Goal: Task Accomplishment & Management: Use online tool/utility

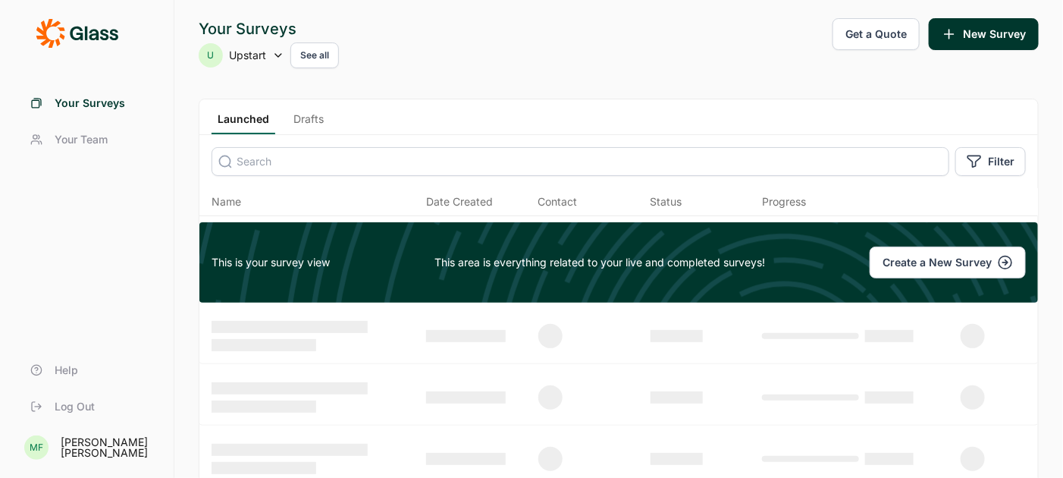
click at [887, 35] on button "Get a Quote" at bounding box center [876, 34] width 87 height 32
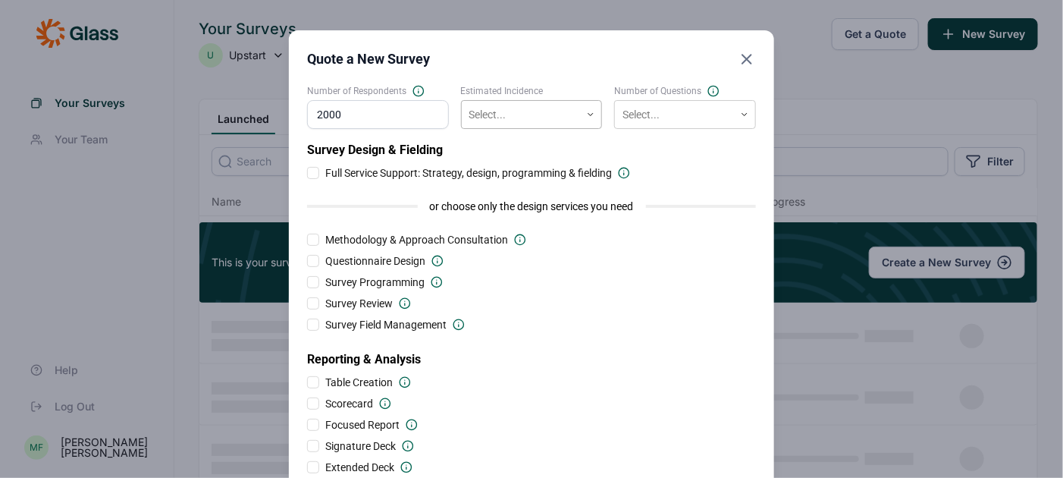
click at [473, 109] on div at bounding box center [521, 114] width 104 height 19
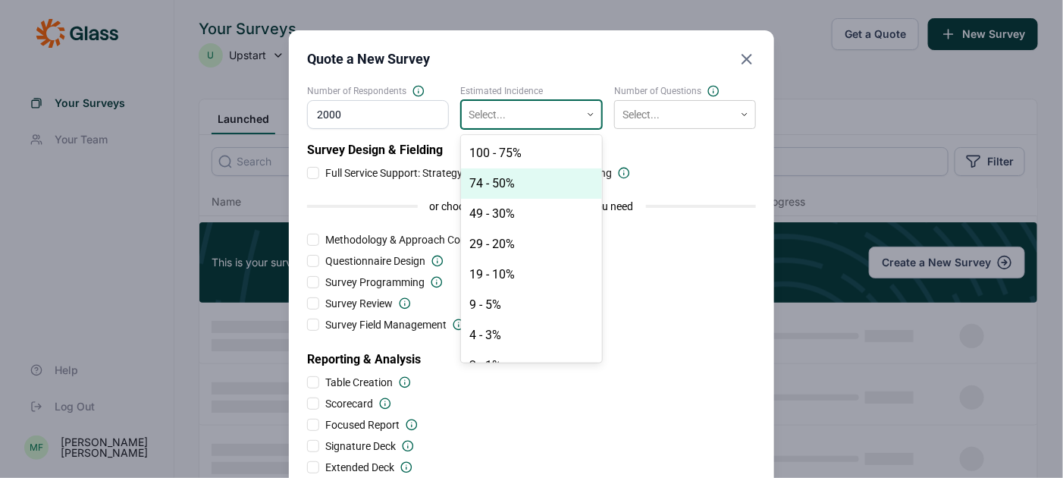
click at [487, 180] on div "74 - 50%" at bounding box center [532, 183] width 142 height 30
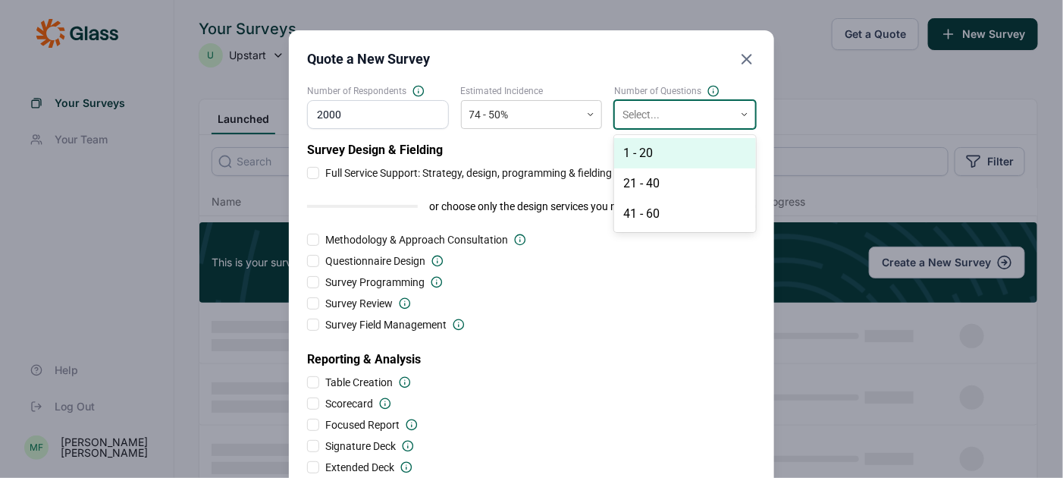
click at [634, 118] on div at bounding box center [675, 114] width 104 height 19
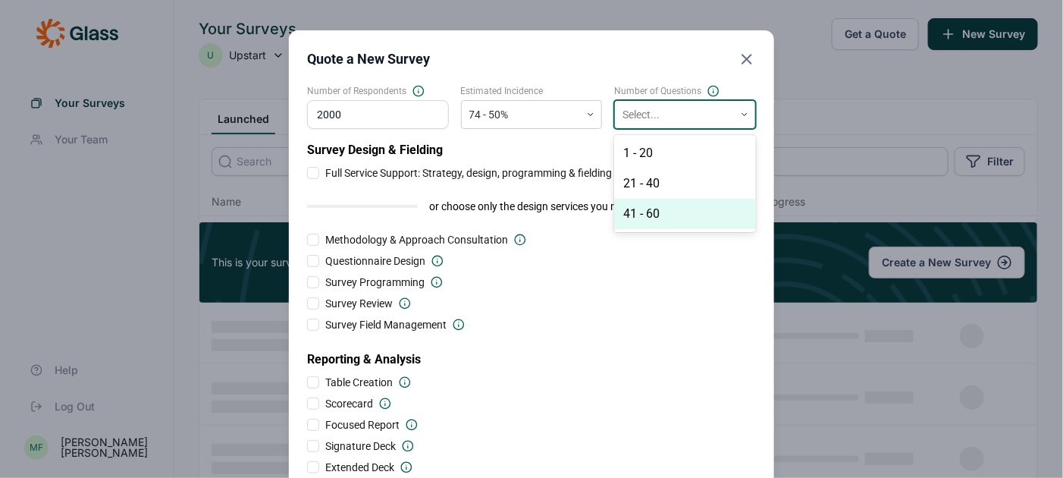
click at [645, 207] on div "41 - 60" at bounding box center [685, 214] width 142 height 30
click at [349, 117] on input "2000" at bounding box center [378, 114] width 142 height 29
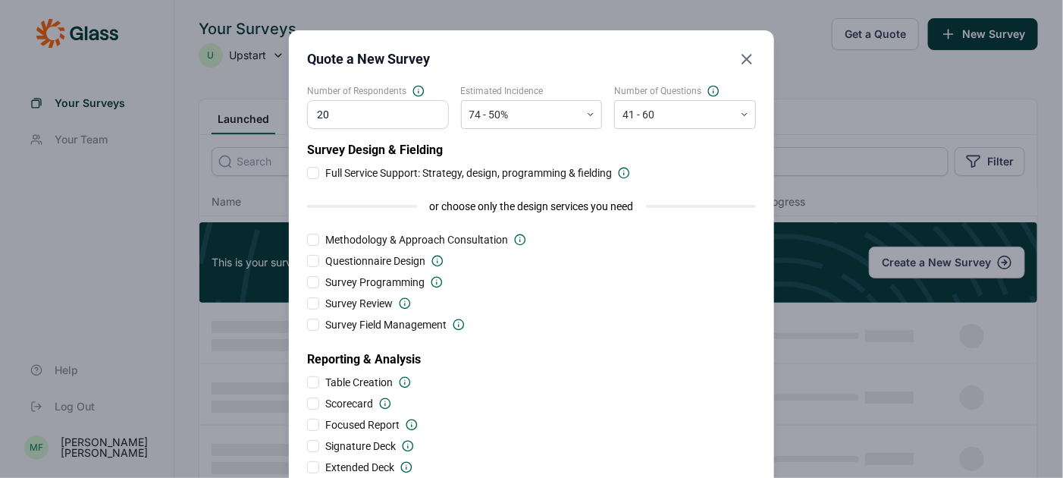
type input "2"
click at [594, 241] on div "Methodology & Approach Consultation" at bounding box center [531, 239] width 449 height 15
click at [676, 115] on div at bounding box center [675, 114] width 104 height 19
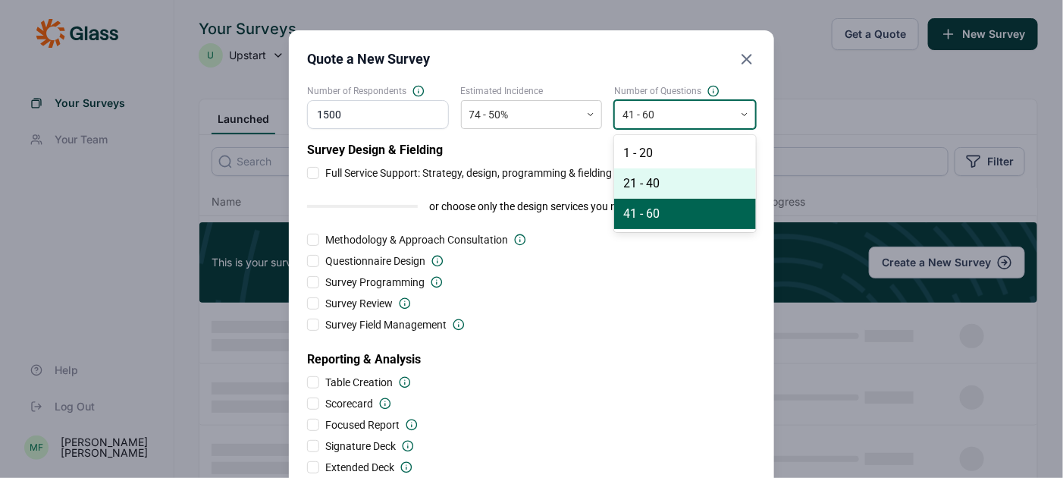
click at [657, 179] on div "21 - 40" at bounding box center [685, 183] width 142 height 30
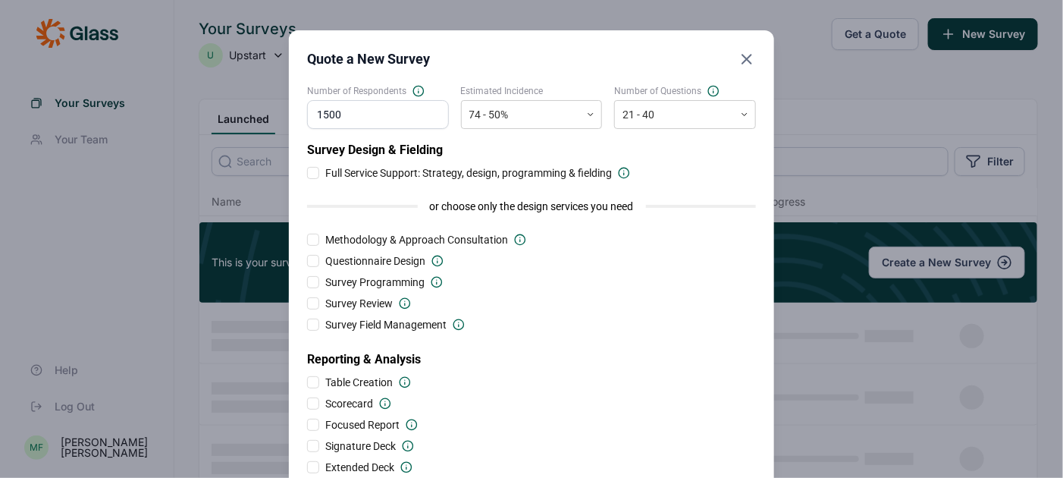
click at [366, 116] on input "1500" at bounding box center [378, 114] width 142 height 29
type input "1000"
click at [494, 290] on div "Survey Design & Fielding Full Service Support: Strategy, design, programming & …" at bounding box center [531, 308] width 449 height 334
click at [657, 119] on div at bounding box center [675, 114] width 104 height 19
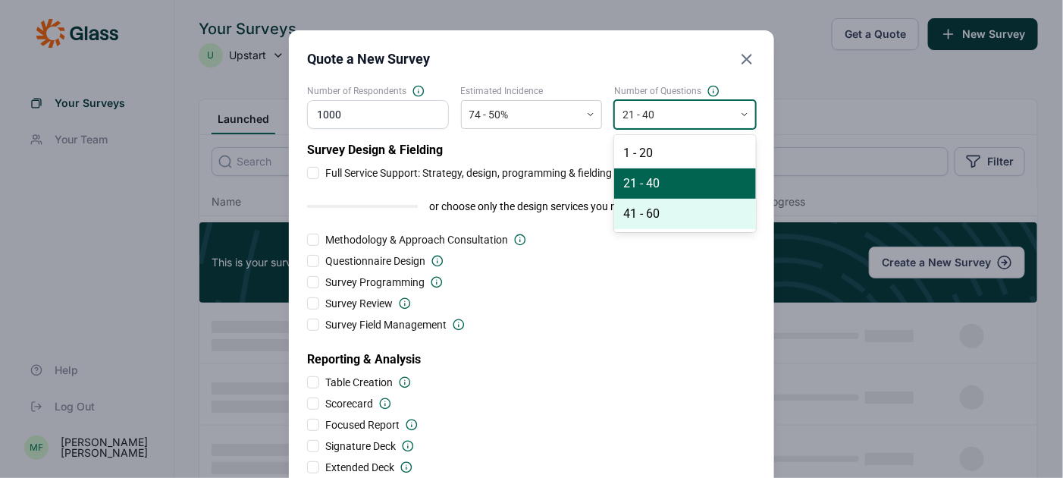
click at [654, 212] on div "41 - 60" at bounding box center [685, 214] width 142 height 30
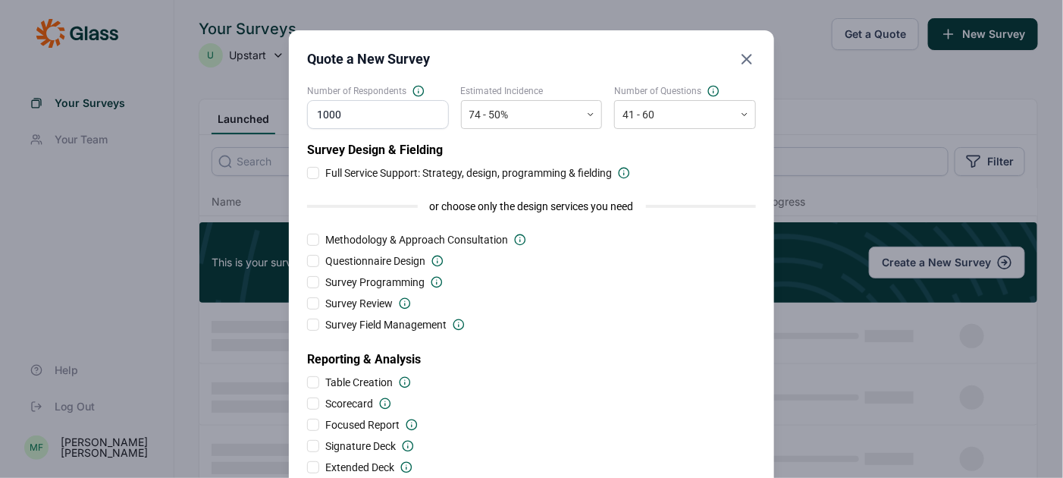
click at [572, 253] on div "Questionnaire Design" at bounding box center [531, 260] width 449 height 15
click at [752, 64] on use "Close" at bounding box center [746, 59] width 9 height 9
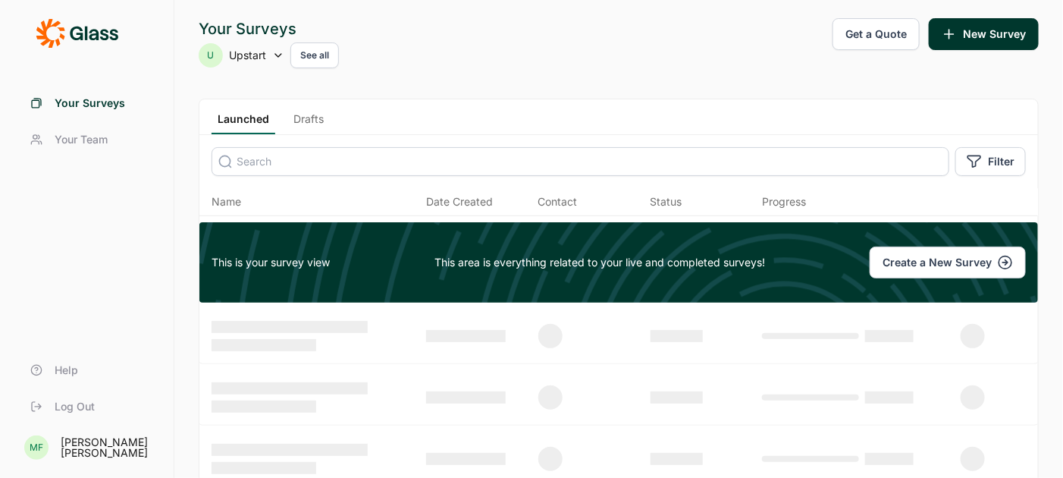
click at [295, 118] on link "Drafts" at bounding box center [308, 122] width 42 height 23
